Goal: Task Accomplishment & Management: Use online tool/utility

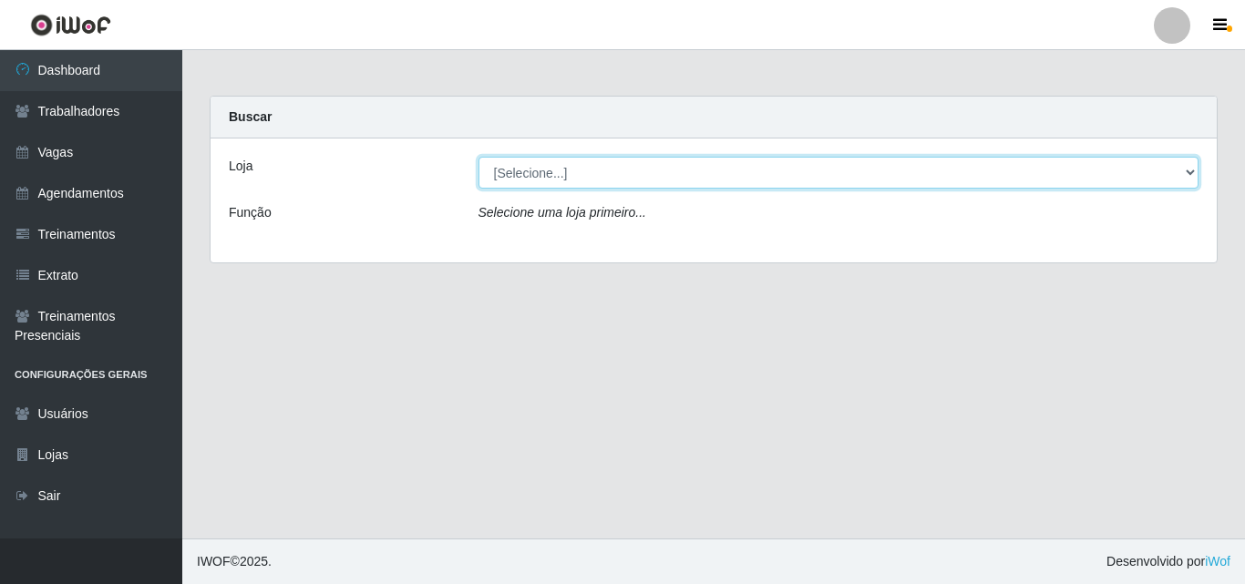
click at [533, 167] on select "[Selecione...] Extremoz Supermercados" at bounding box center [839, 173] width 721 height 32
select select "519"
click at [479, 157] on select "[Selecione...] Extremoz Supermercados" at bounding box center [839, 173] width 721 height 32
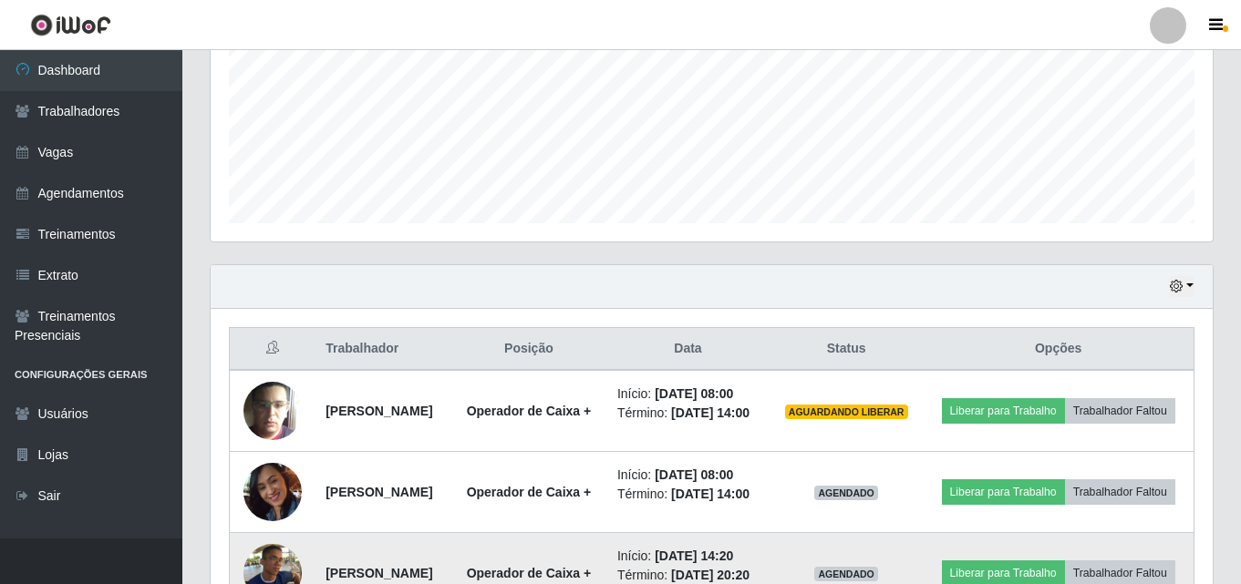
scroll to position [547, 0]
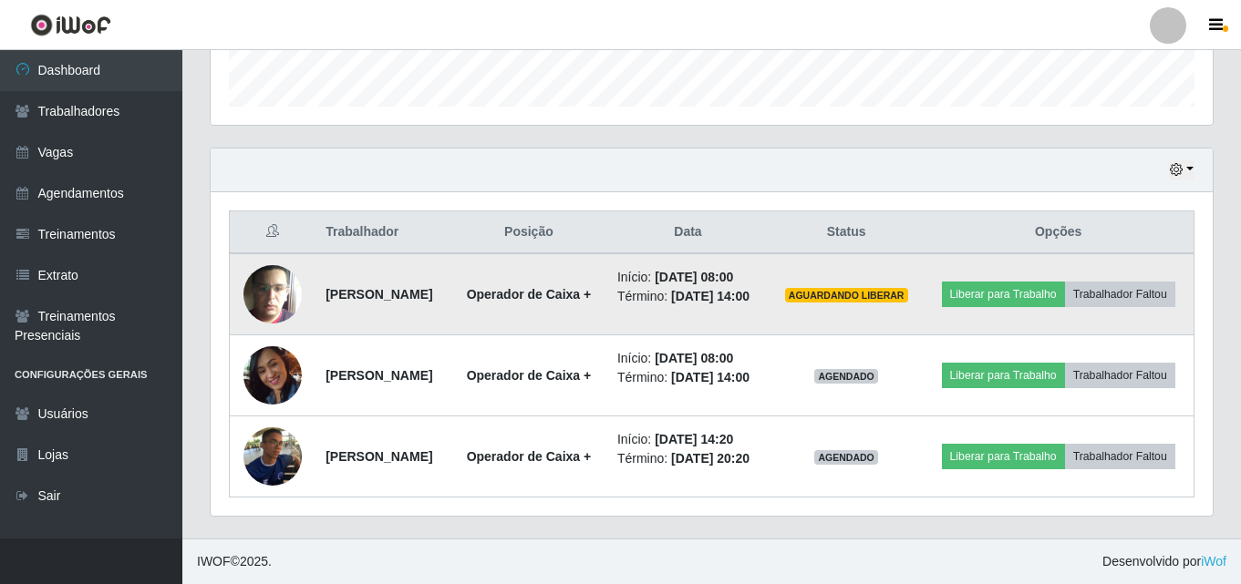
click at [273, 303] on img at bounding box center [272, 294] width 58 height 58
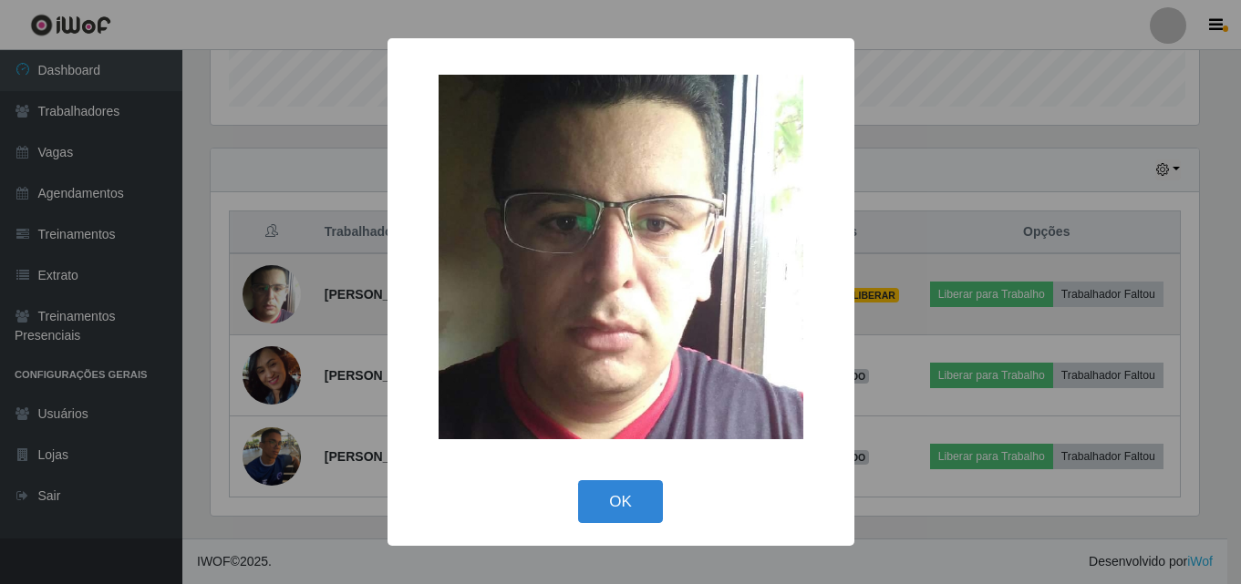
scroll to position [378, 993]
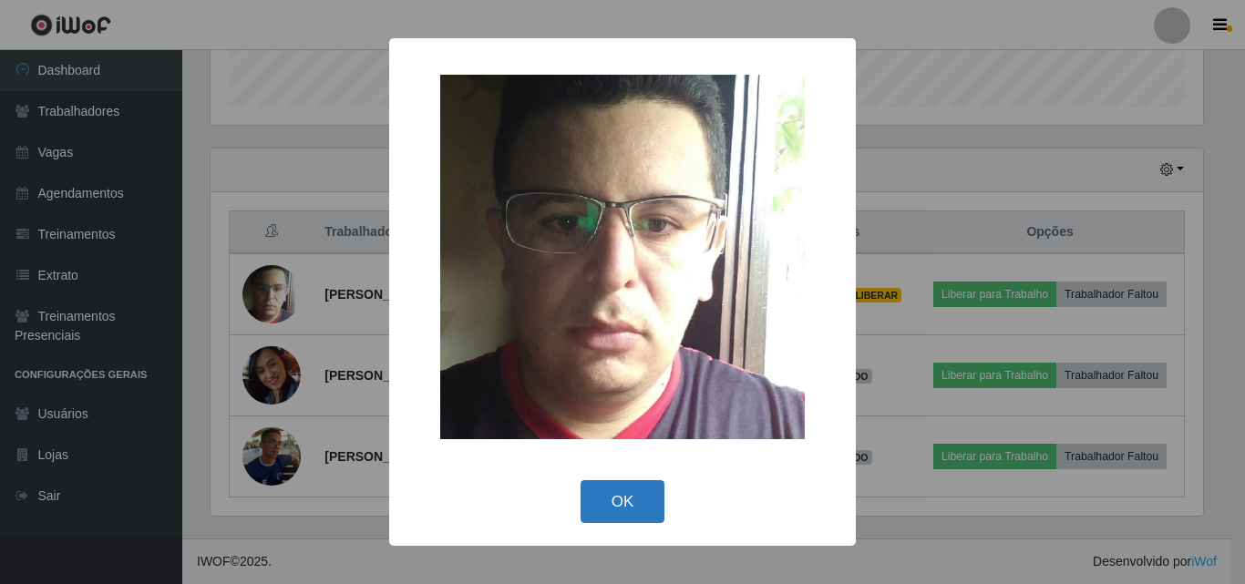
click at [603, 498] on button "OK" at bounding box center [623, 501] width 85 height 43
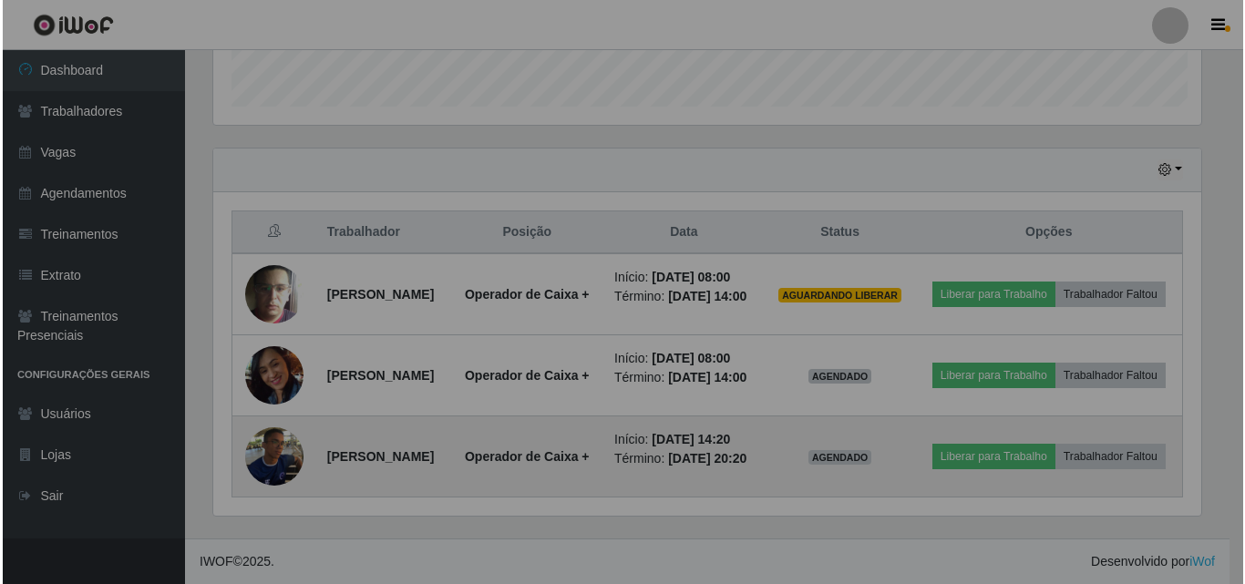
scroll to position [378, 1002]
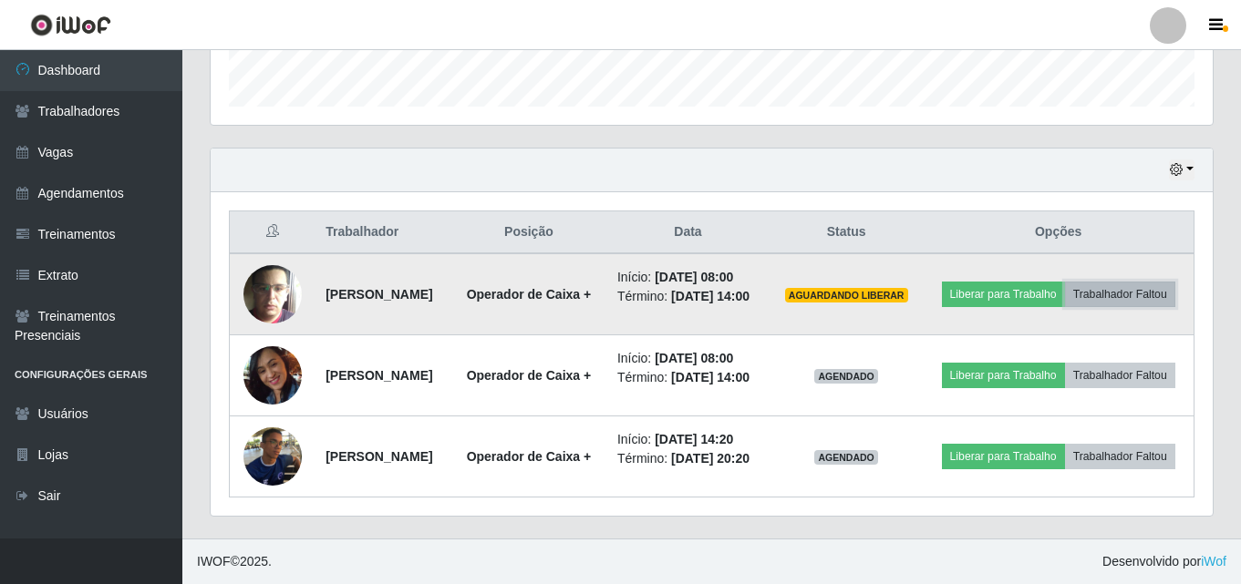
click at [1082, 305] on button "Trabalhador Faltou" at bounding box center [1120, 295] width 110 height 26
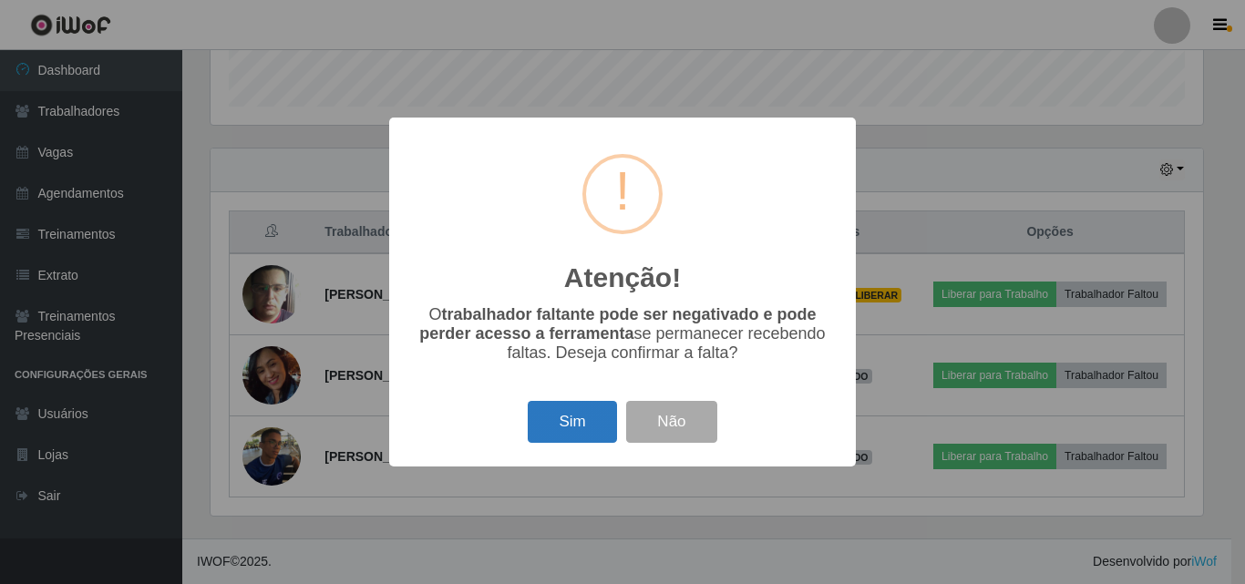
click at [587, 427] on button "Sim" at bounding box center [572, 422] width 88 height 43
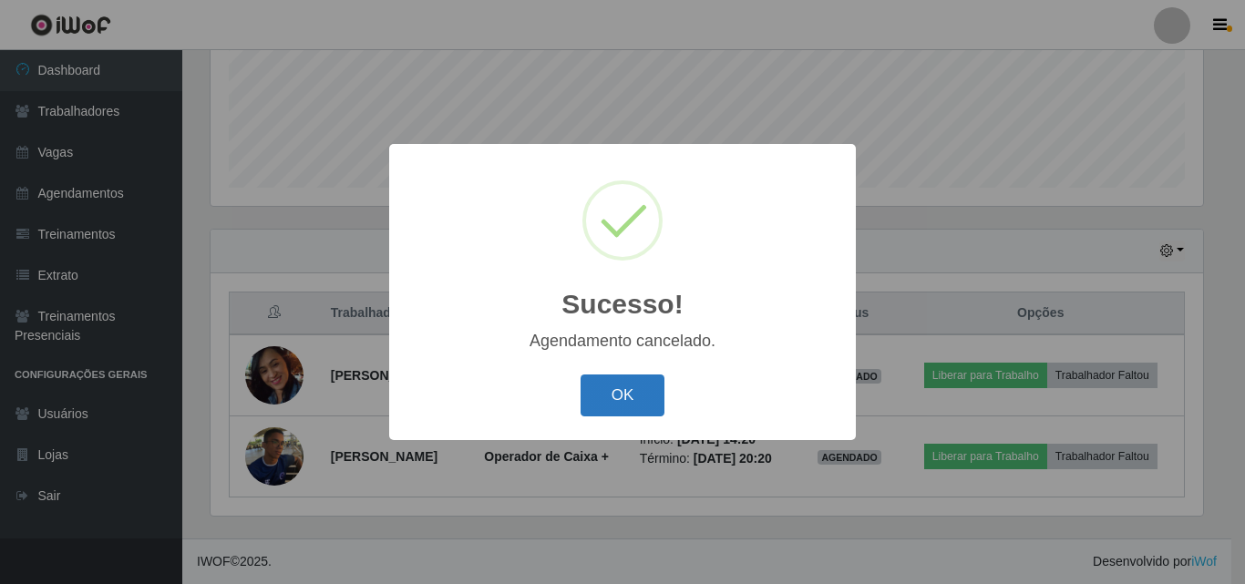
click at [609, 405] on button "OK" at bounding box center [623, 396] width 85 height 43
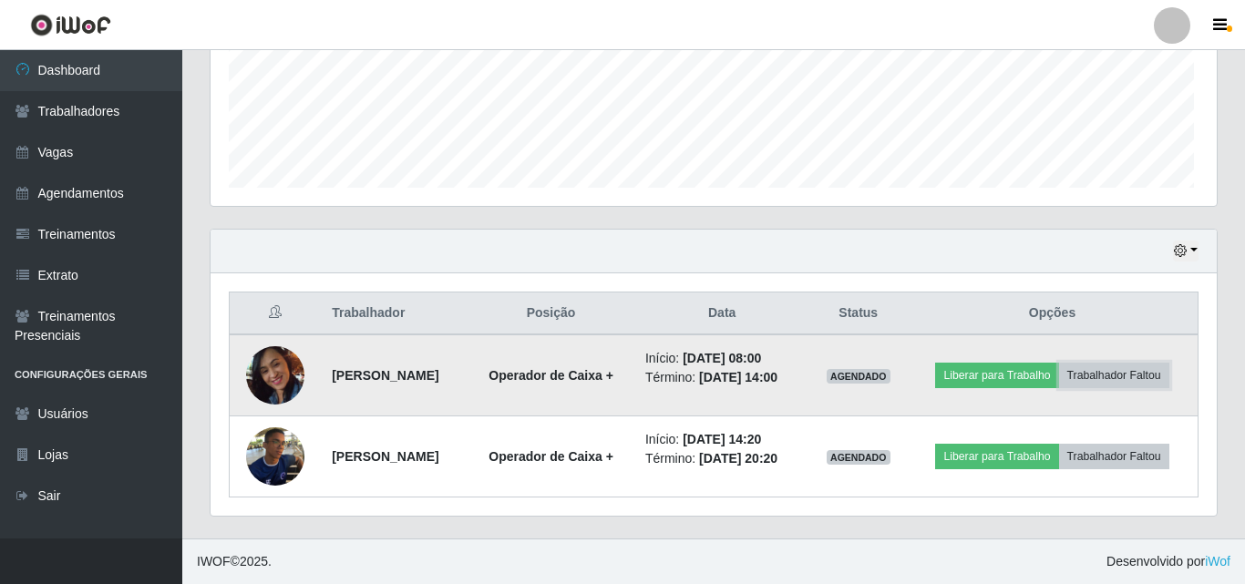
scroll to position [378, 1002]
click at [264, 382] on img at bounding box center [275, 375] width 58 height 81
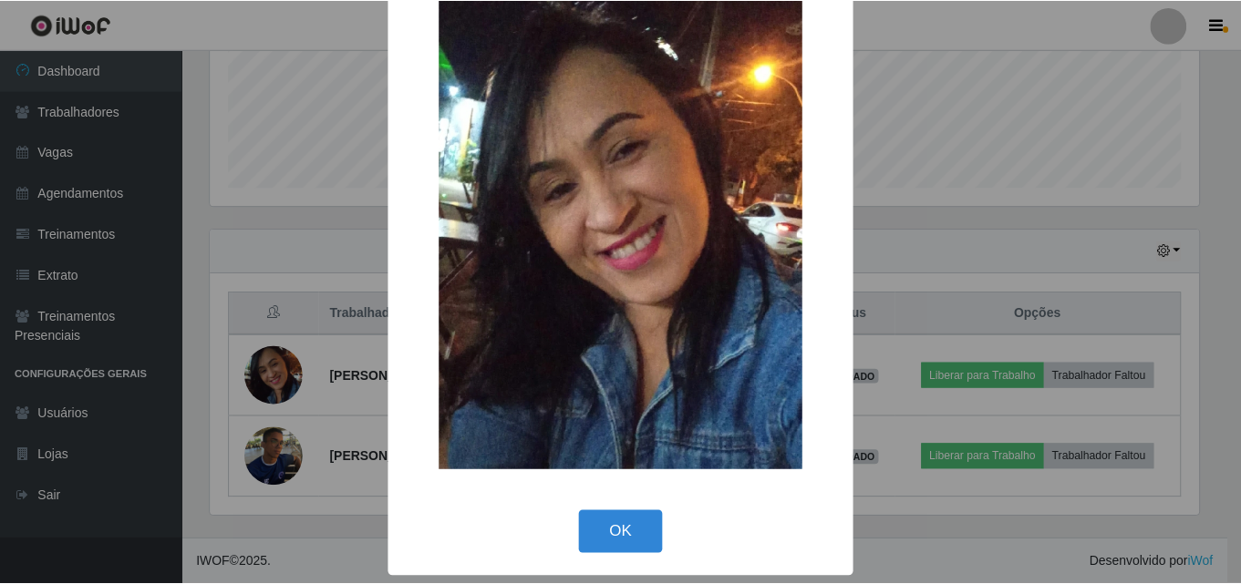
scroll to position [85, 0]
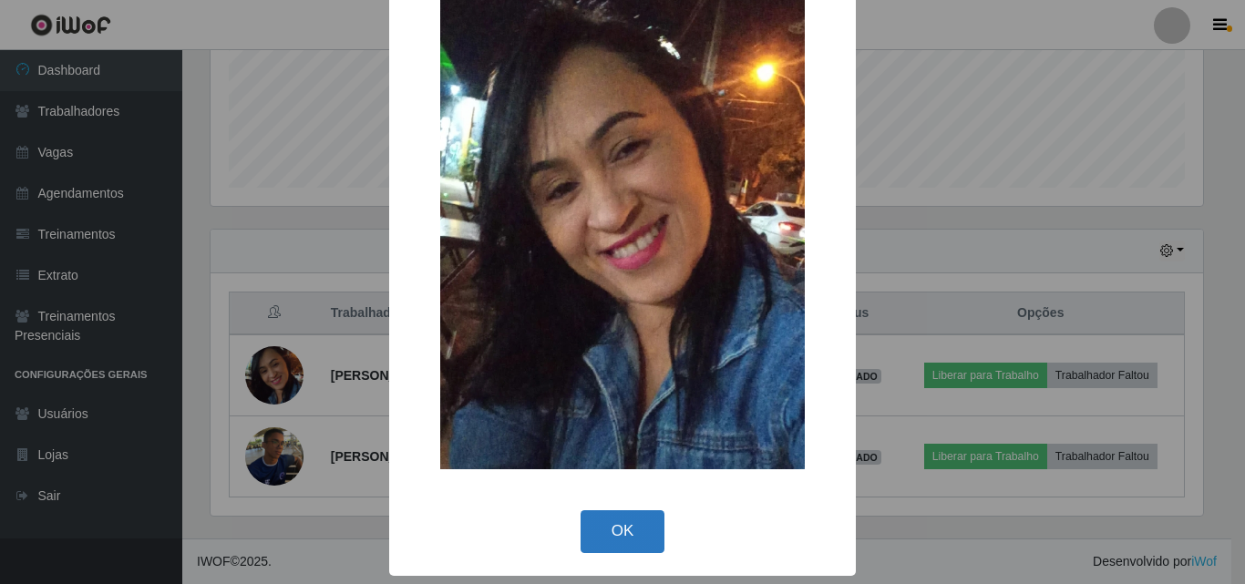
click at [602, 538] on button "OK" at bounding box center [623, 531] width 85 height 43
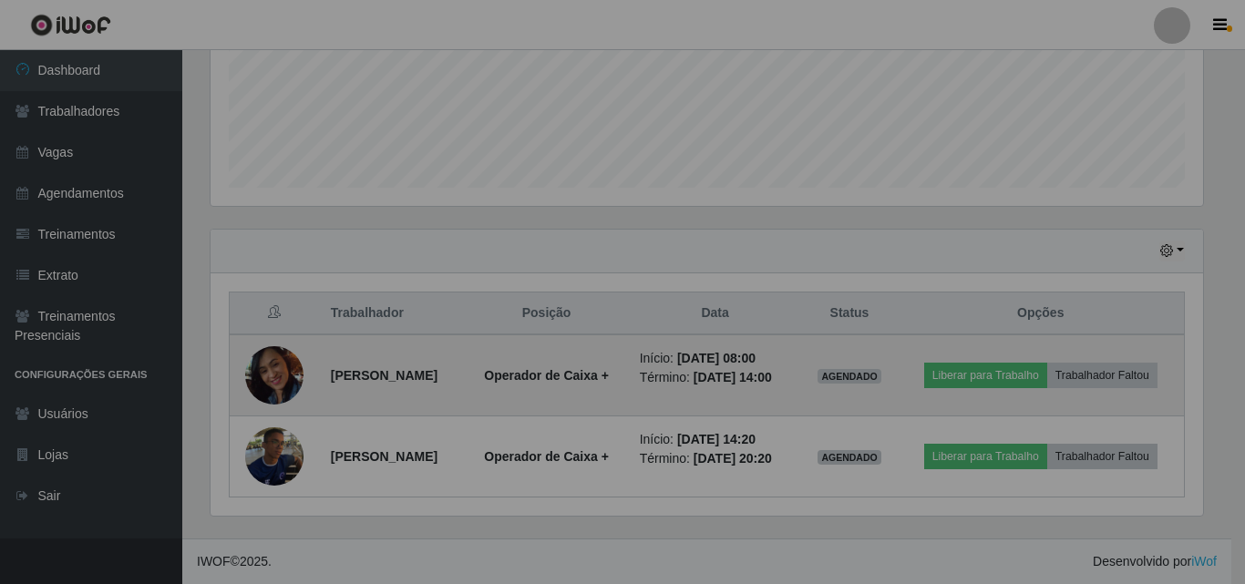
scroll to position [378, 1002]
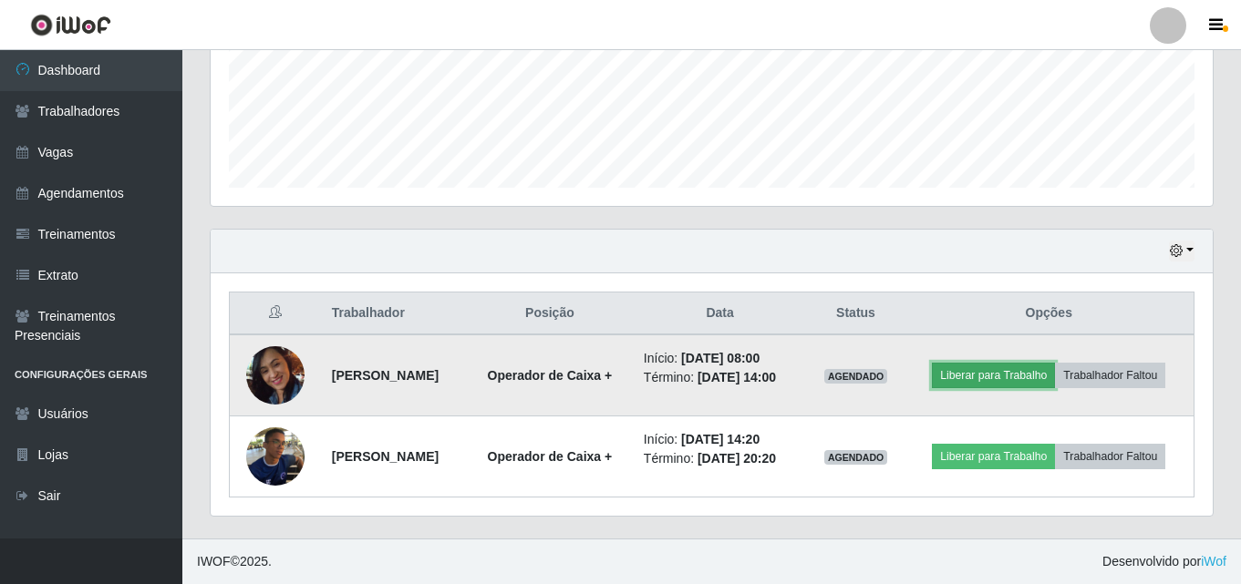
click at [1036, 372] on button "Liberar para Trabalho" at bounding box center [993, 376] width 123 height 26
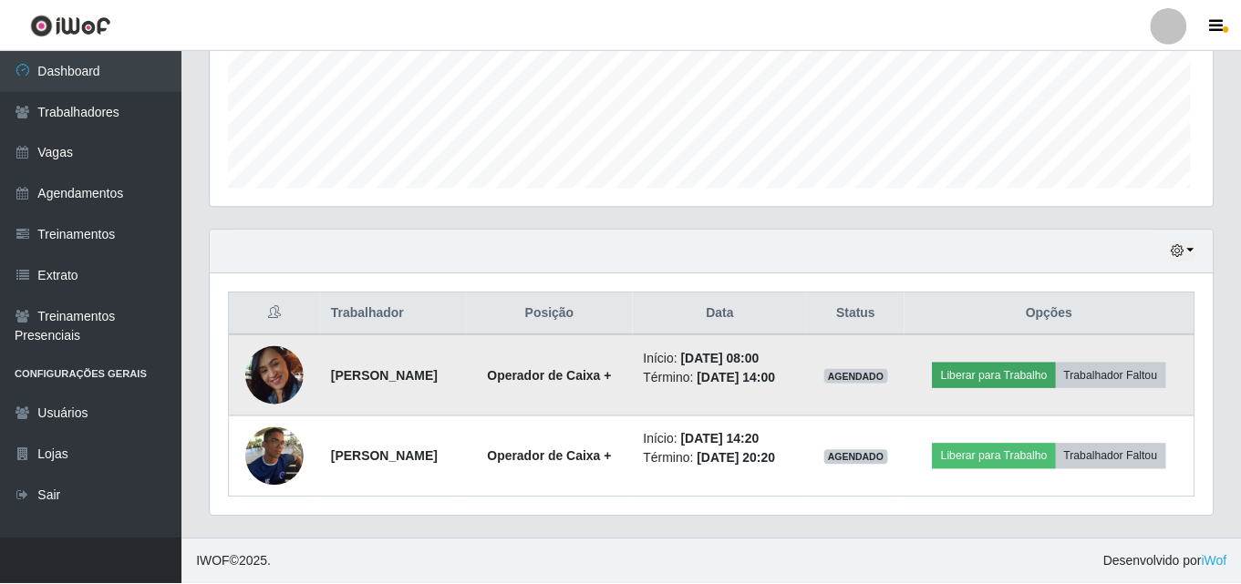
scroll to position [378, 993]
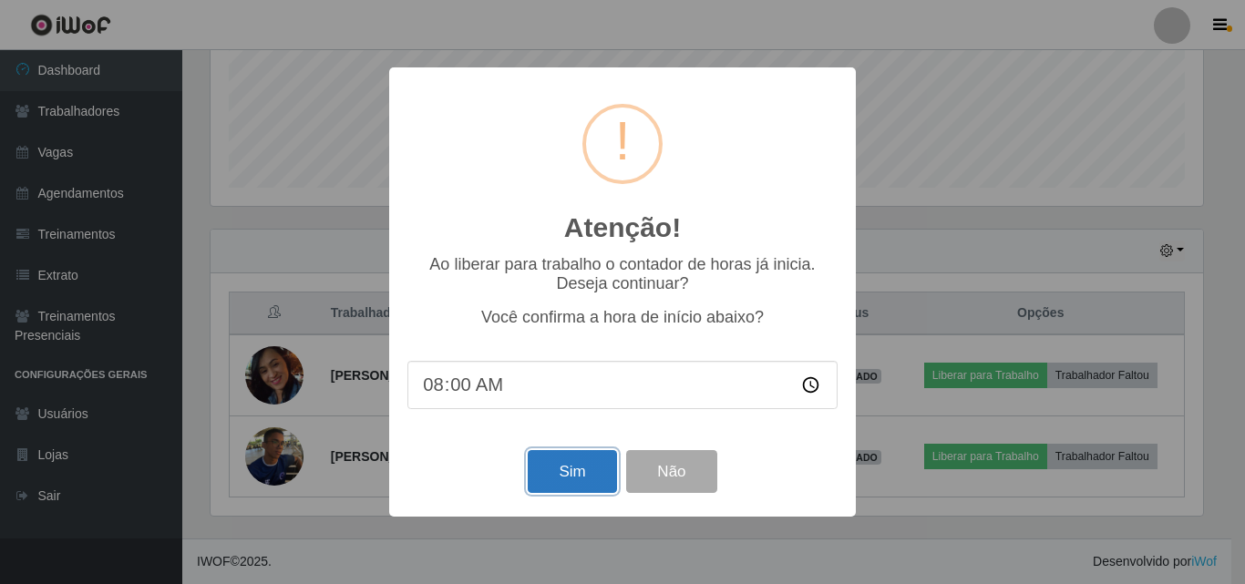
click at [559, 469] on button "Sim" at bounding box center [572, 471] width 88 height 43
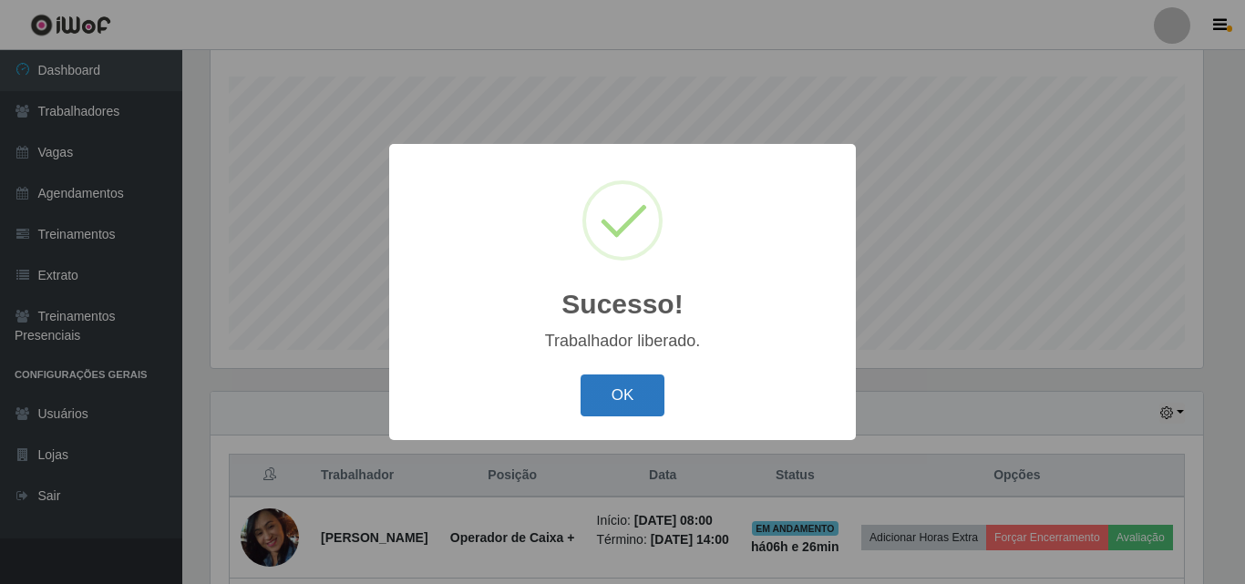
click at [599, 397] on button "OK" at bounding box center [623, 396] width 85 height 43
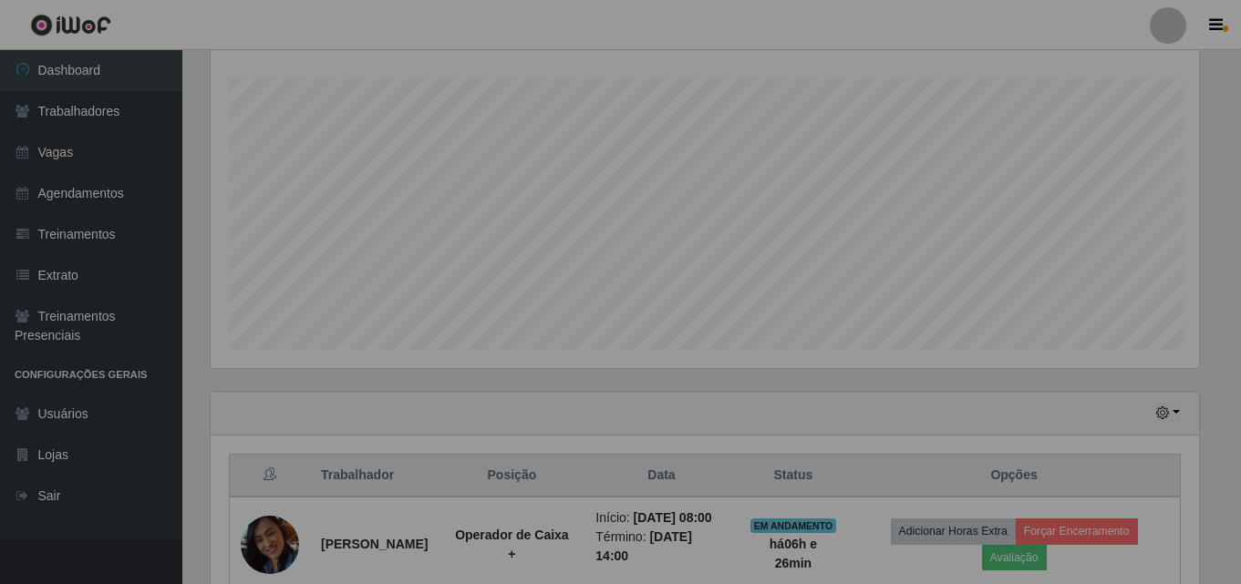
scroll to position [0, 0]
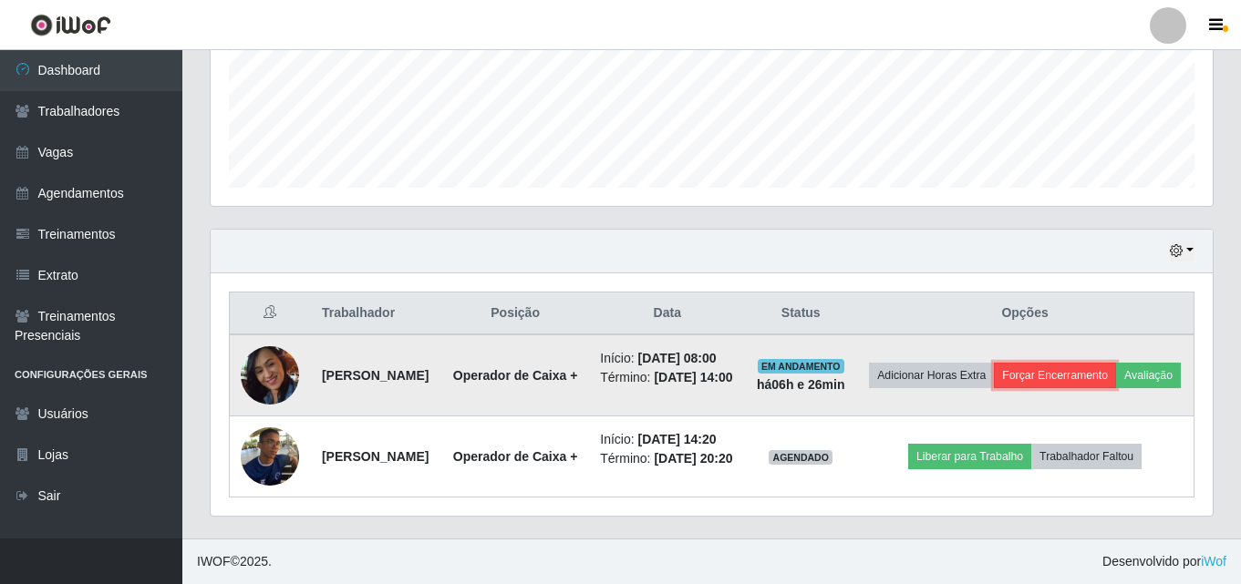
click at [1089, 363] on button "Forçar Encerramento" at bounding box center [1055, 376] width 122 height 26
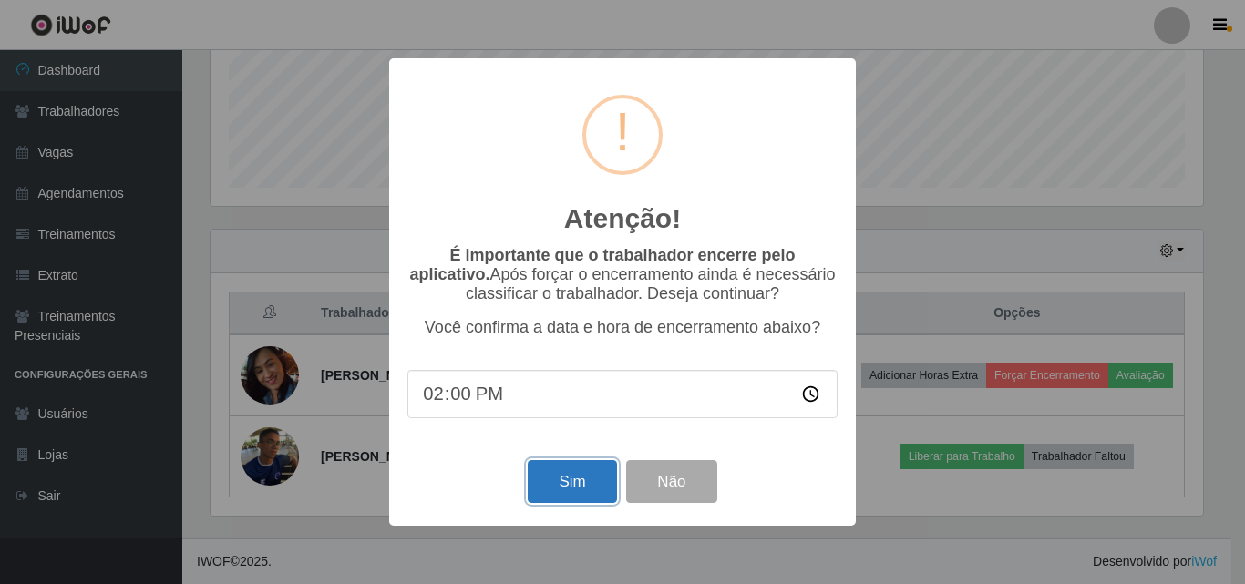
click at [552, 499] on button "Sim" at bounding box center [572, 481] width 88 height 43
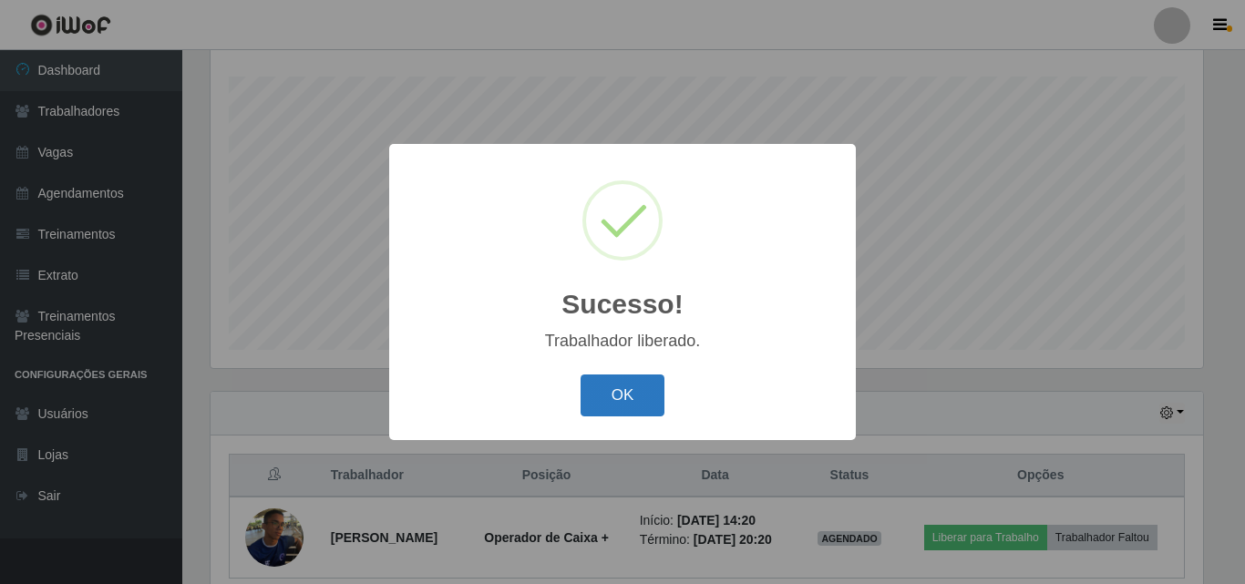
click at [614, 401] on button "OK" at bounding box center [623, 396] width 85 height 43
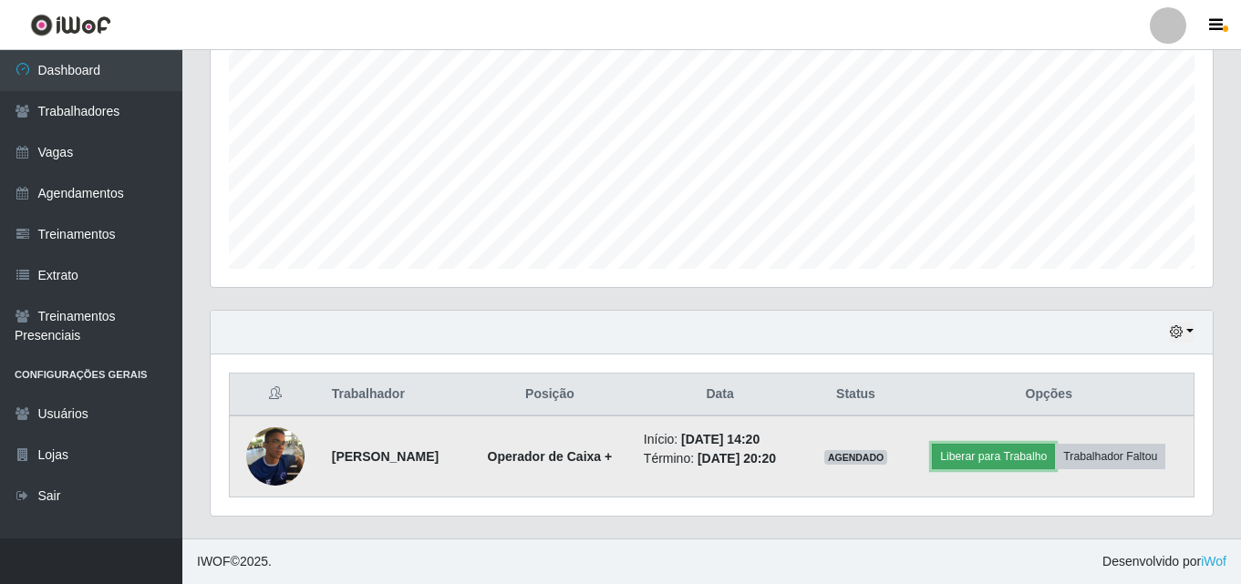
click at [1054, 444] on button "Liberar para Trabalho" at bounding box center [993, 457] width 123 height 26
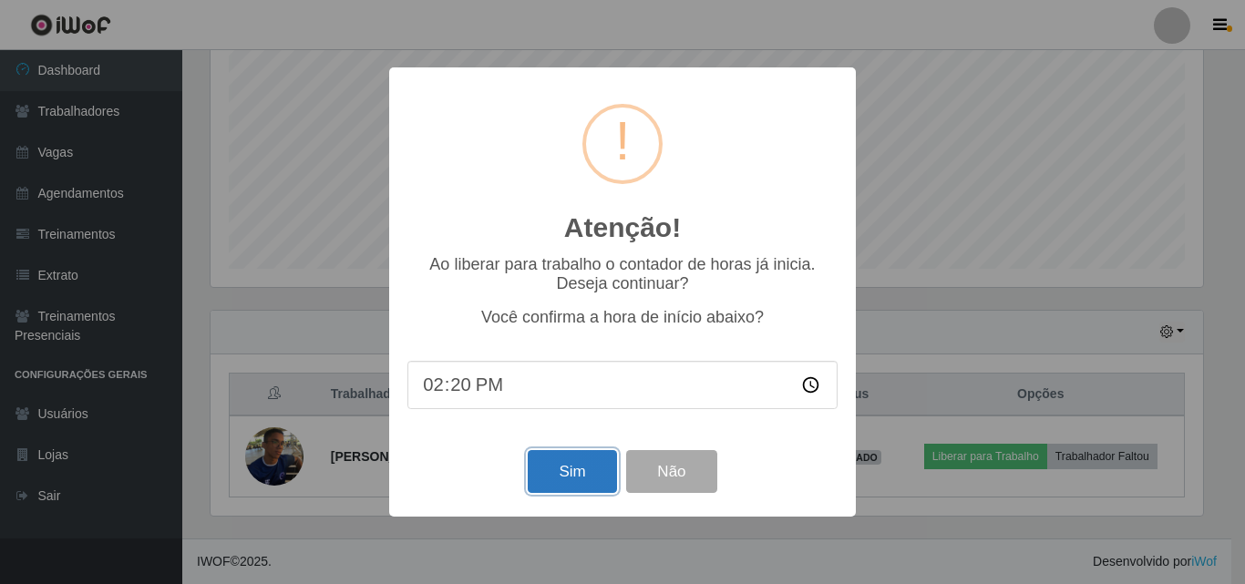
click at [558, 483] on button "Sim" at bounding box center [572, 471] width 88 height 43
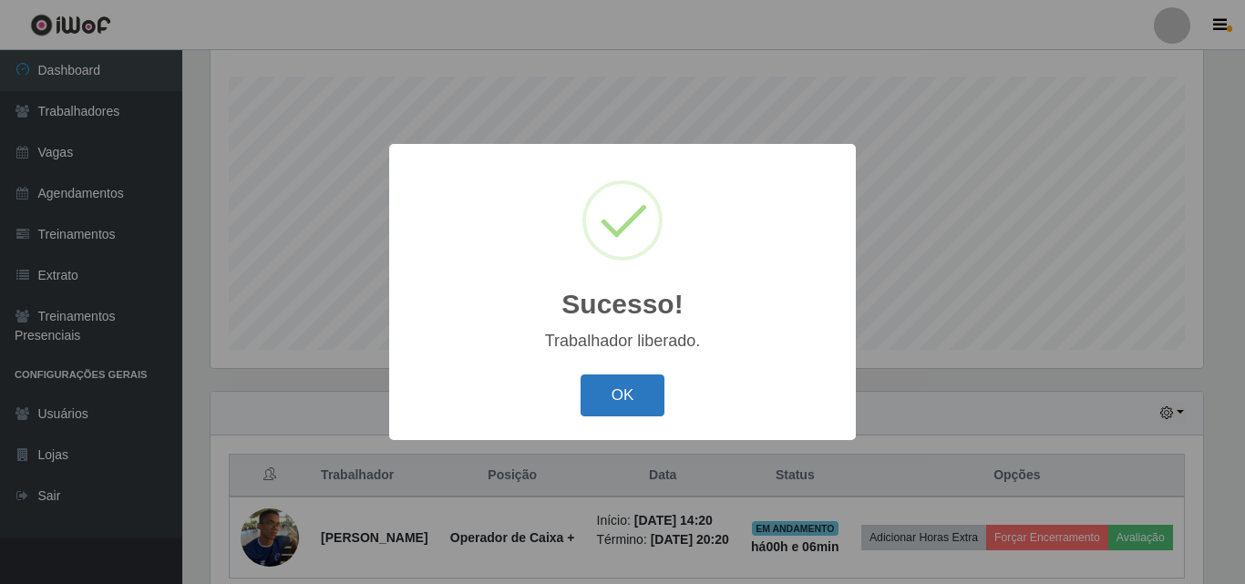
click at [631, 392] on button "OK" at bounding box center [623, 396] width 85 height 43
